Goal: Check status

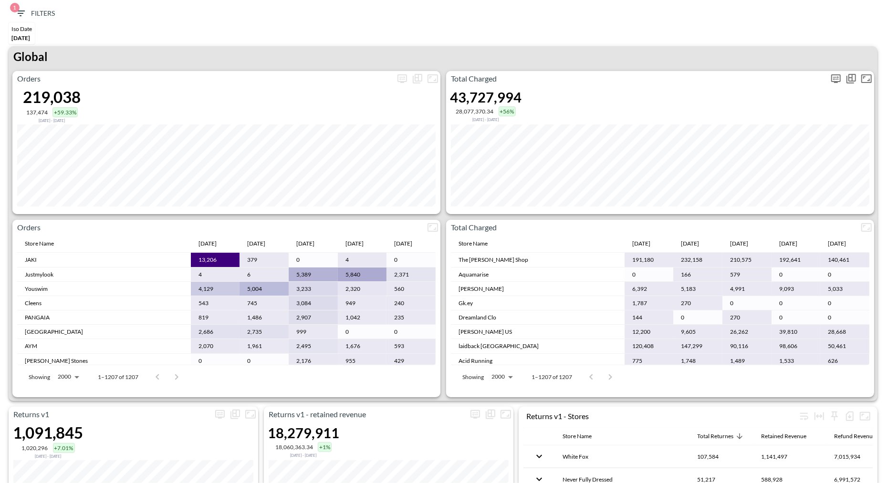
click at [834, 81] on icon "more" at bounding box center [836, 78] width 10 height 9
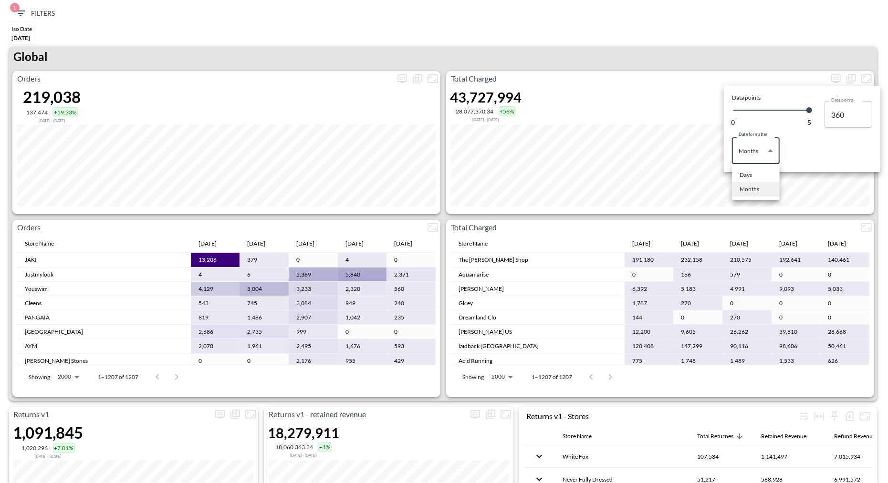
click at [772, 158] on body "BI.P.EYE, Interactive Analytics Dashboards 1 Filters Iso Date [DATE] Returns v2…" at bounding box center [444, 241] width 888 height 483
click at [751, 171] on div "Days" at bounding box center [746, 175] width 12 height 9
type input "Days"
click at [617, 36] on div at bounding box center [444, 241] width 888 height 483
type input "139"
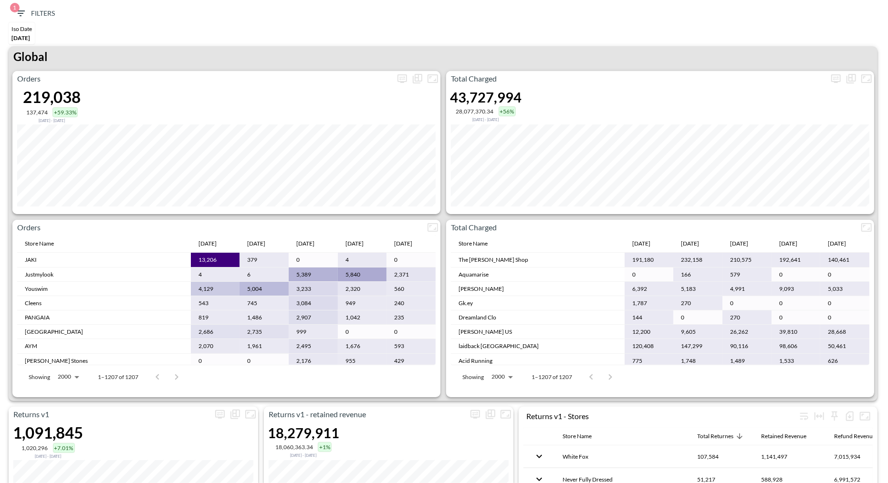
click at [576, 44] on div "Iso Date [DATE]" at bounding box center [444, 34] width 878 height 24
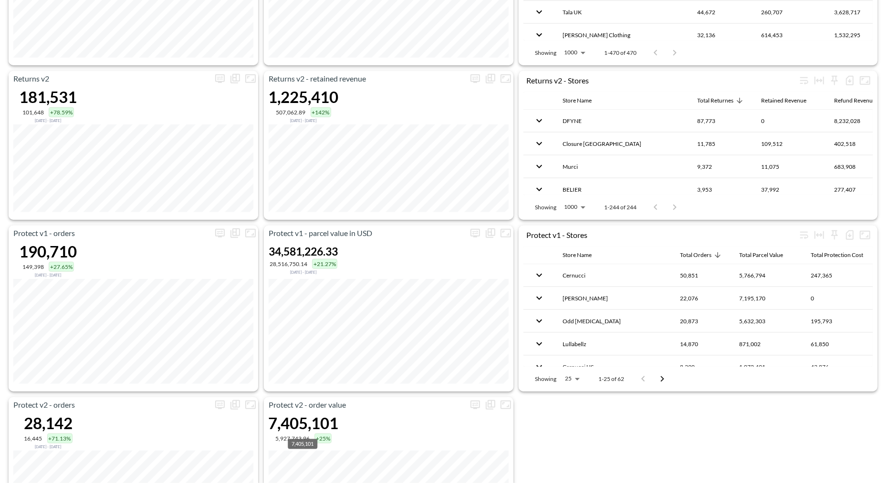
scroll to position [591, 0]
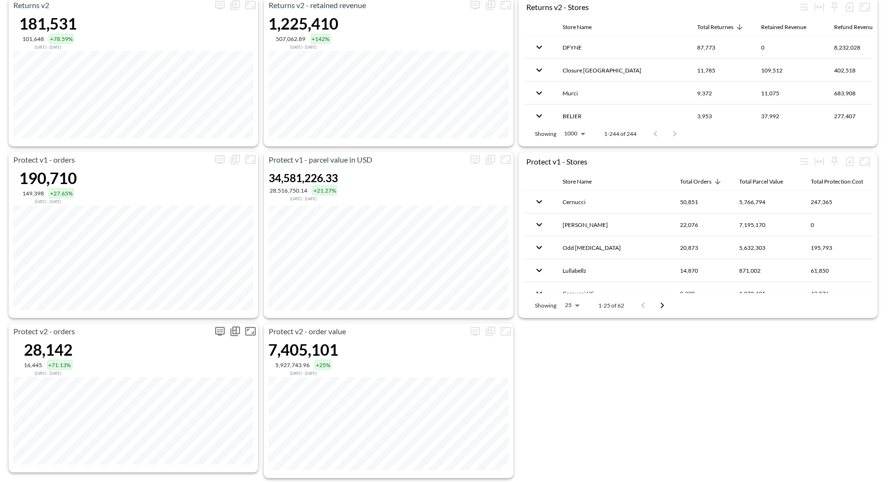
click at [218, 329] on icon "more" at bounding box center [219, 331] width 11 height 11
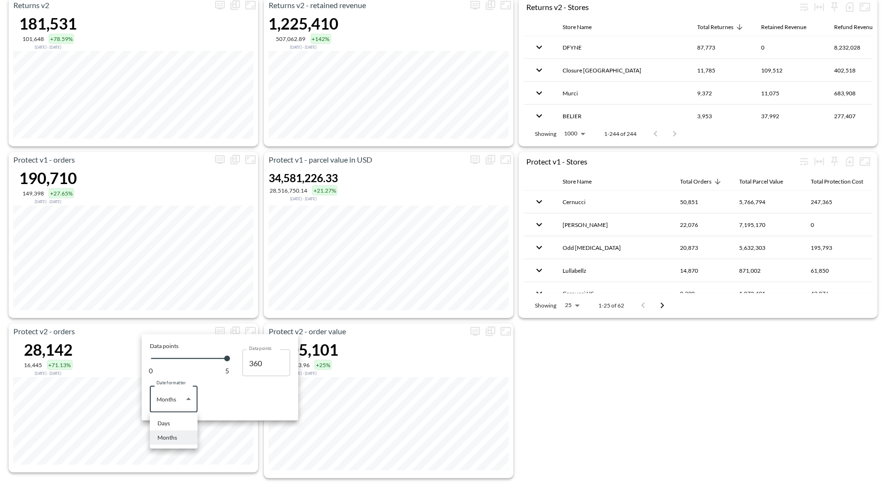
click at [175, 400] on body "BI.P.EYE, Interactive Analytics Dashboards 1 Filters Iso Date [DATE] Returns v2…" at bounding box center [444, 241] width 888 height 483
click at [170, 420] on li "Days" at bounding box center [174, 424] width 48 height 14
type input "Days"
type input "139"
click at [6, 353] on div at bounding box center [444, 241] width 888 height 483
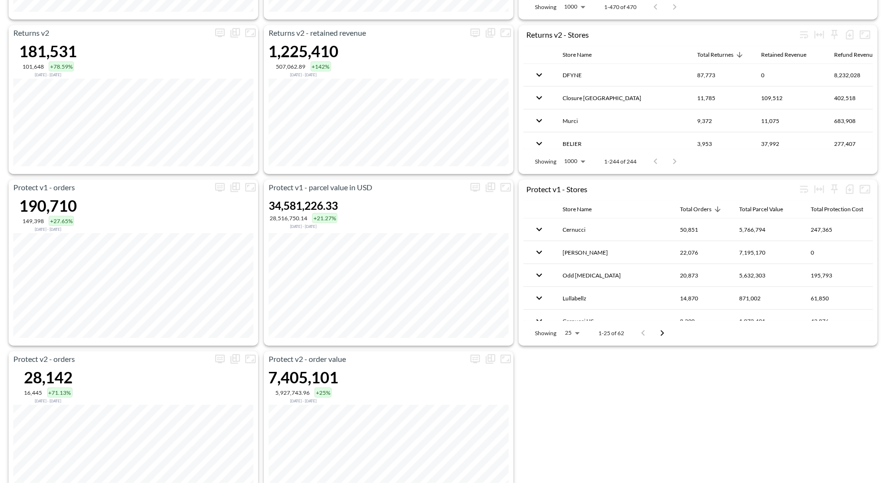
scroll to position [591, 0]
